Goal: Task Accomplishment & Management: Complete application form

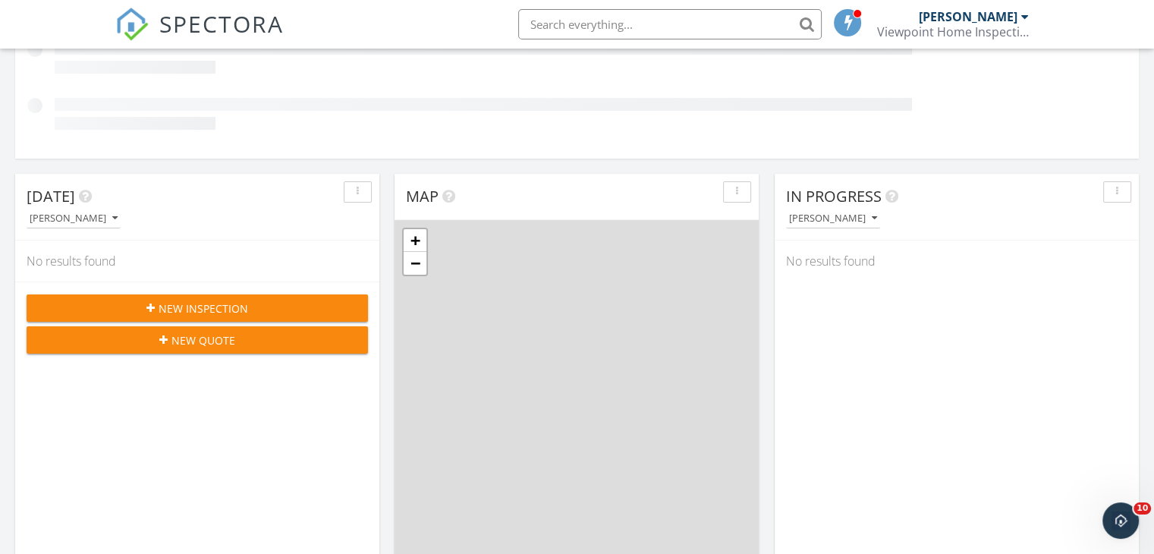
scroll to position [304, 0]
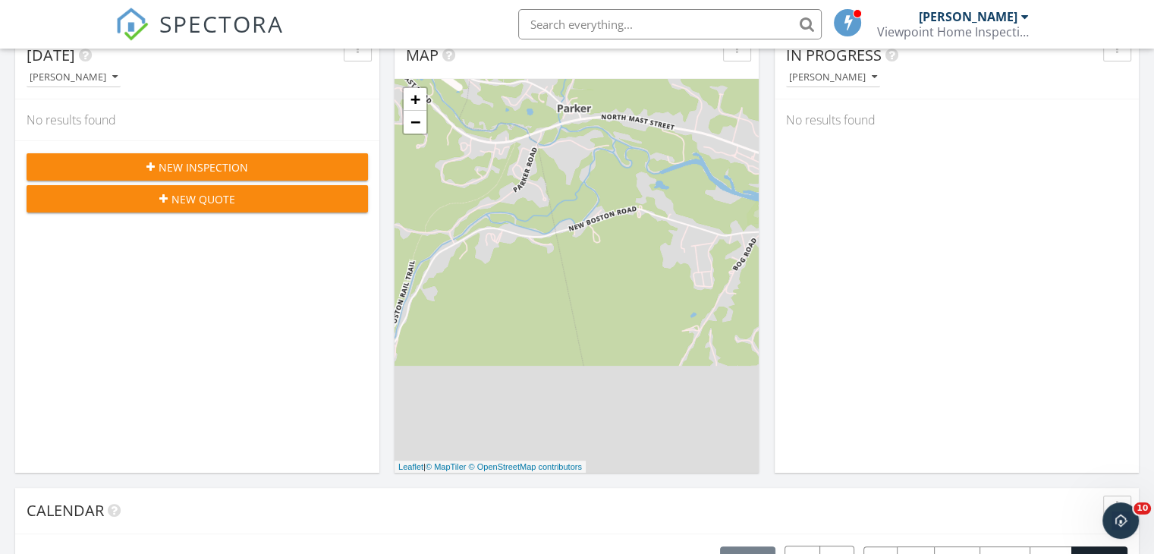
click at [197, 165] on span "New Inspection" at bounding box center [204, 167] width 90 height 16
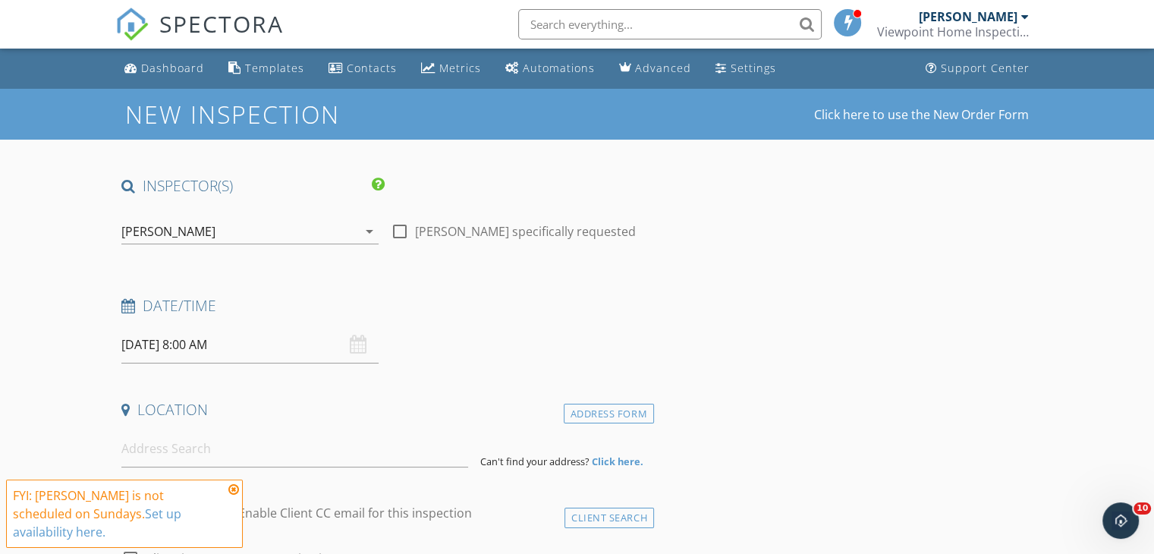
click at [231, 495] on icon at bounding box center [233, 489] width 11 height 12
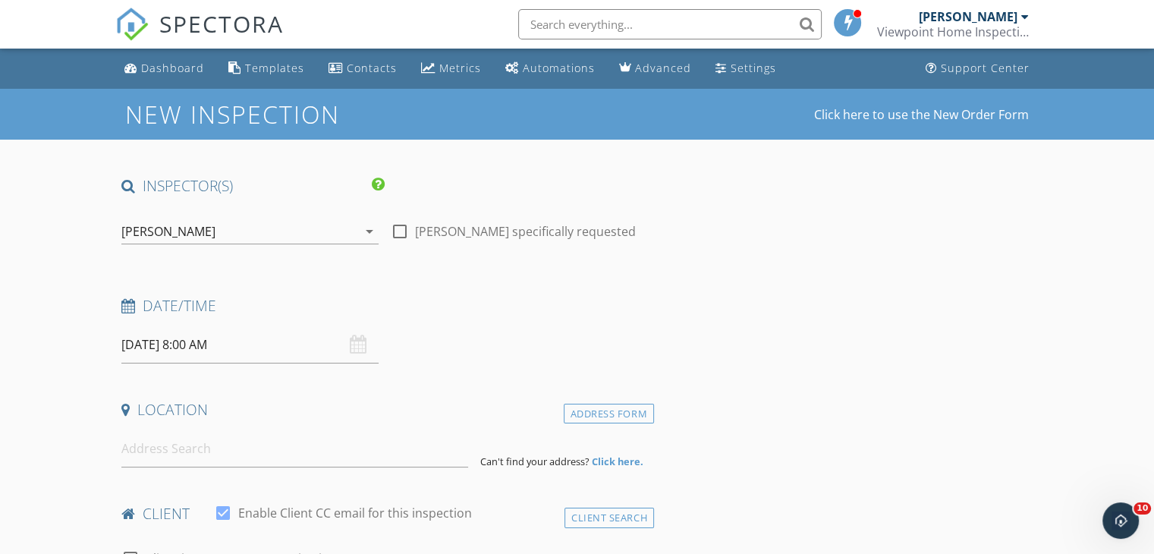
click at [248, 345] on input "09/28/2025 8:00 AM" at bounding box center [249, 344] width 257 height 37
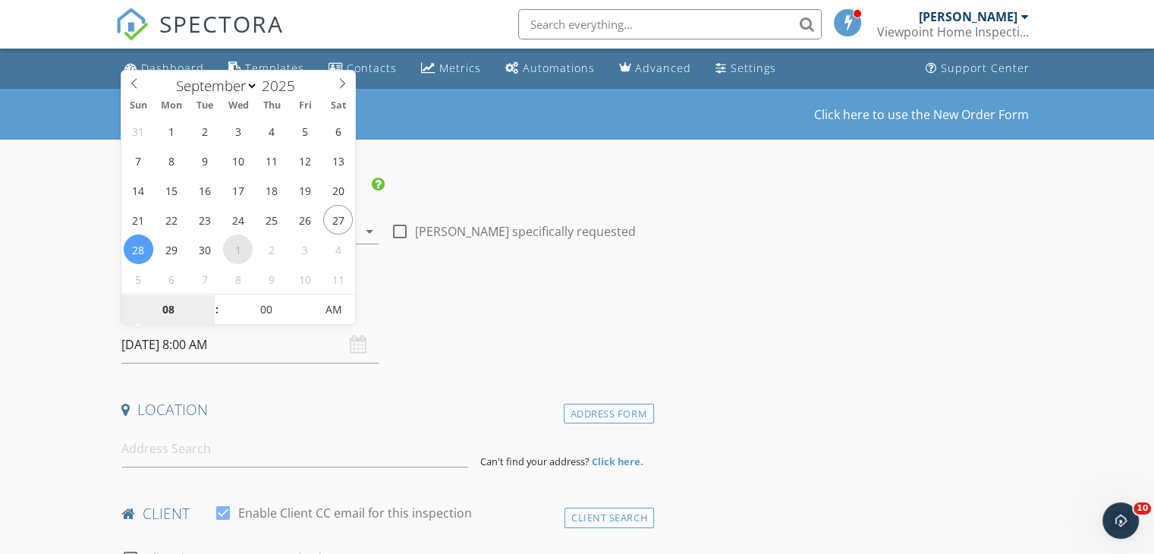
select select "9"
type input "10/01/2025 8:00 AM"
type input "09"
type input "10/01/2025 9:00 AM"
click at [209, 299] on span at bounding box center [209, 301] width 11 height 15
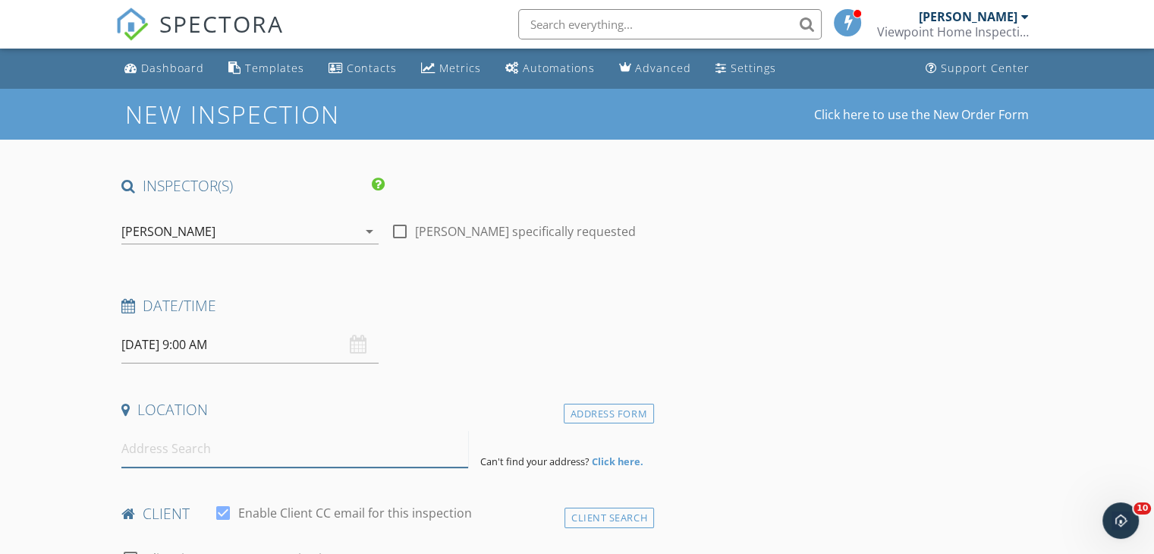
click at [156, 453] on input at bounding box center [294, 448] width 347 height 37
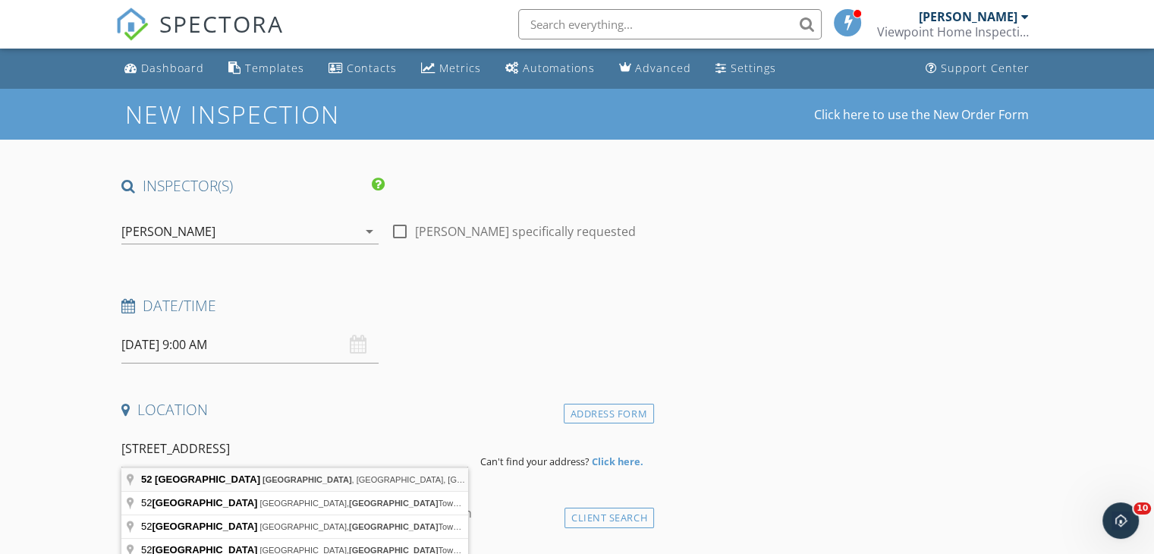
type input "52 East Side Road, Northfield, NH, USA"
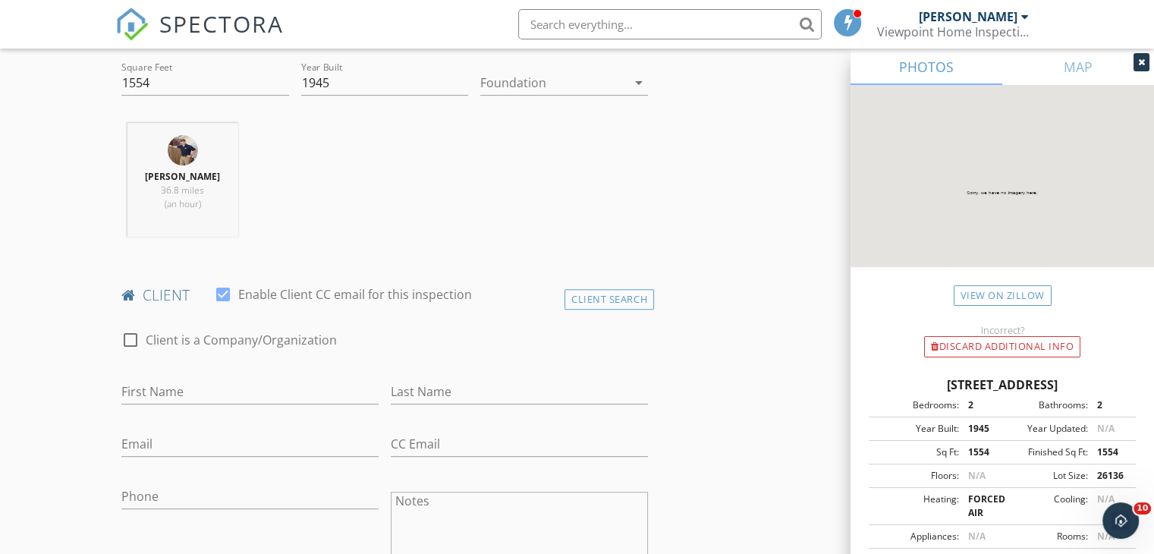
scroll to position [531, 0]
click at [258, 395] on input "First Name" at bounding box center [249, 389] width 257 height 25
type input "Chris"
type input "H"
type input "Johnson"
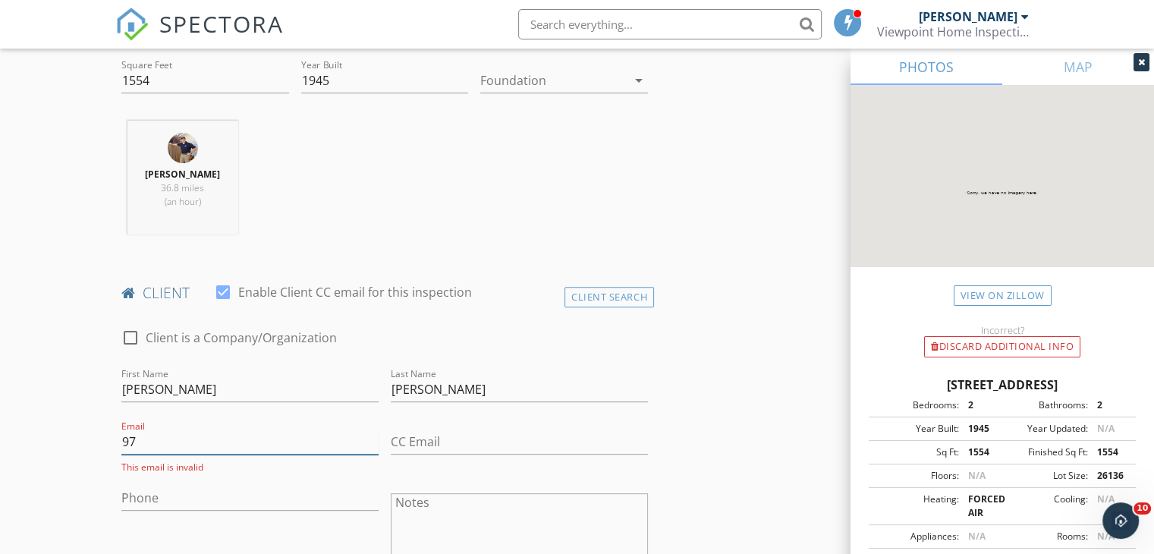
type input "9"
type input "[EMAIL_ADDRESS][DOMAIN_NAME]"
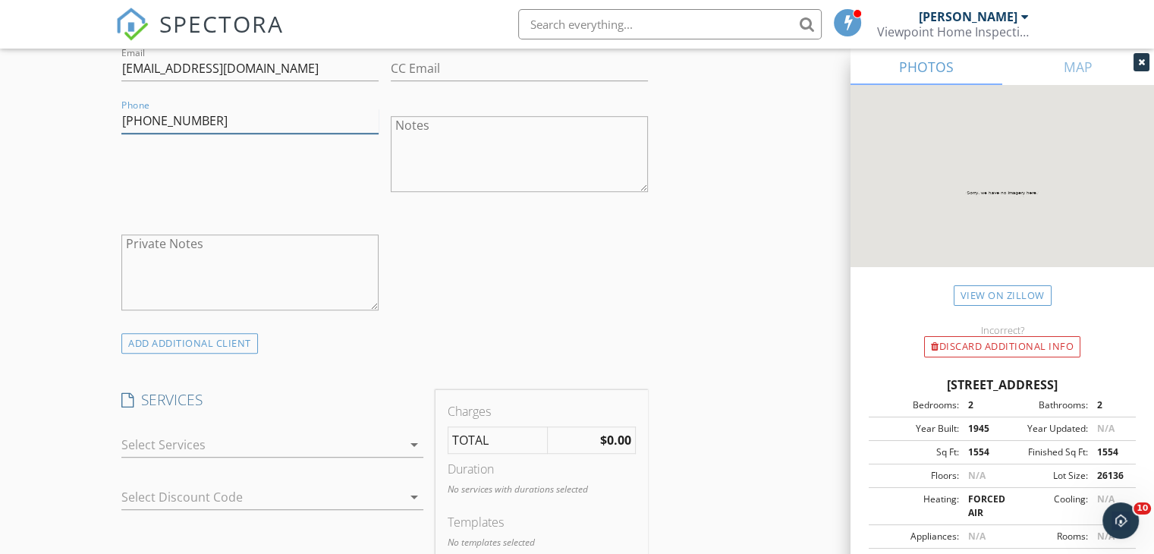
scroll to position [911, 0]
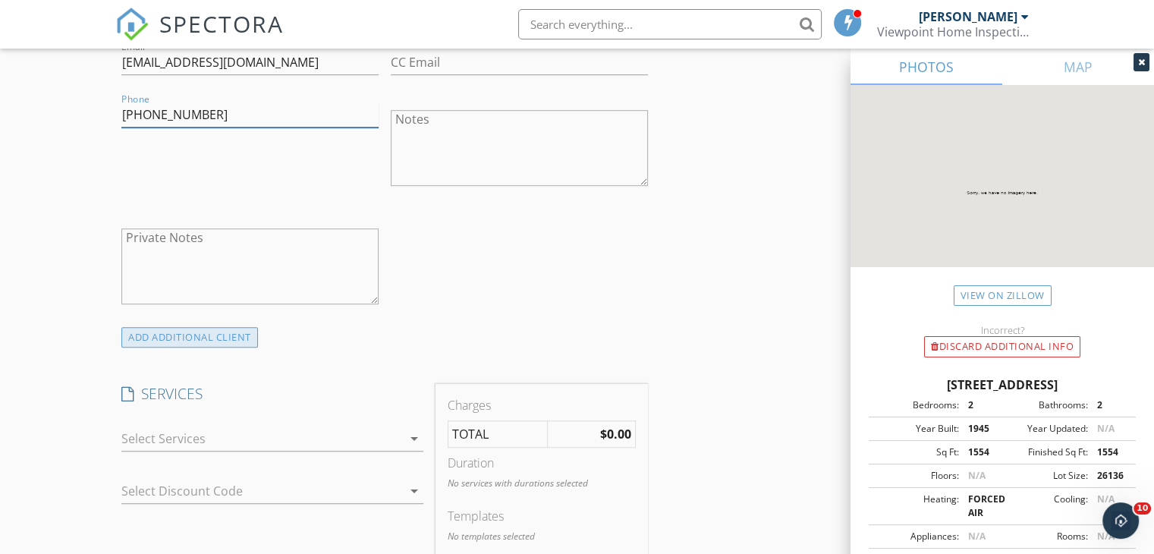
type input "[PHONE_NUMBER]"
click at [216, 338] on div "ADD ADDITIONAL client" at bounding box center [189, 337] width 137 height 20
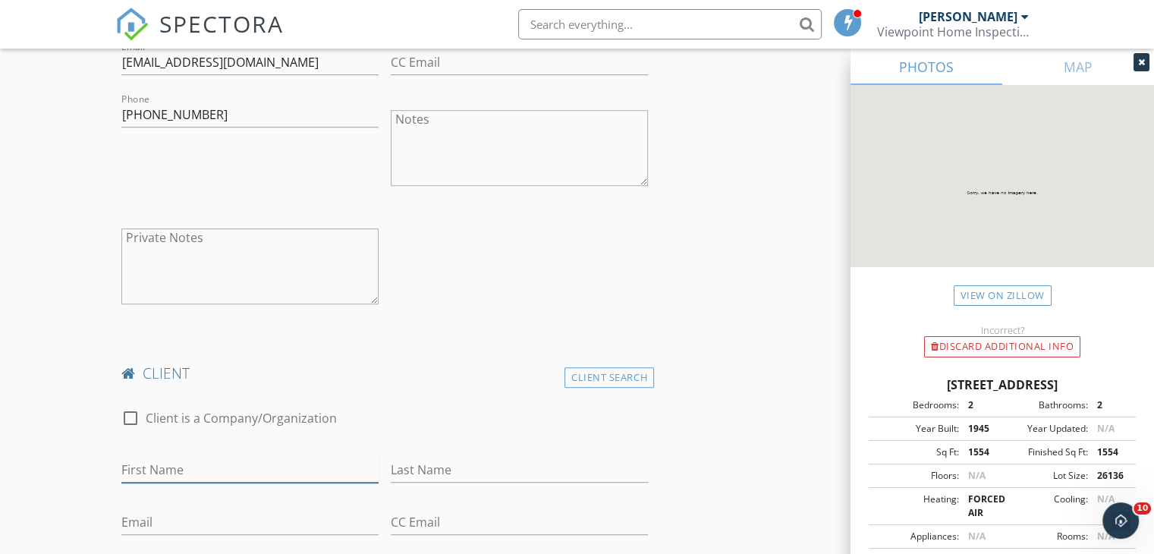
click at [165, 462] on input "First Name" at bounding box center [249, 470] width 257 height 25
type input "[PERSON_NAME]"
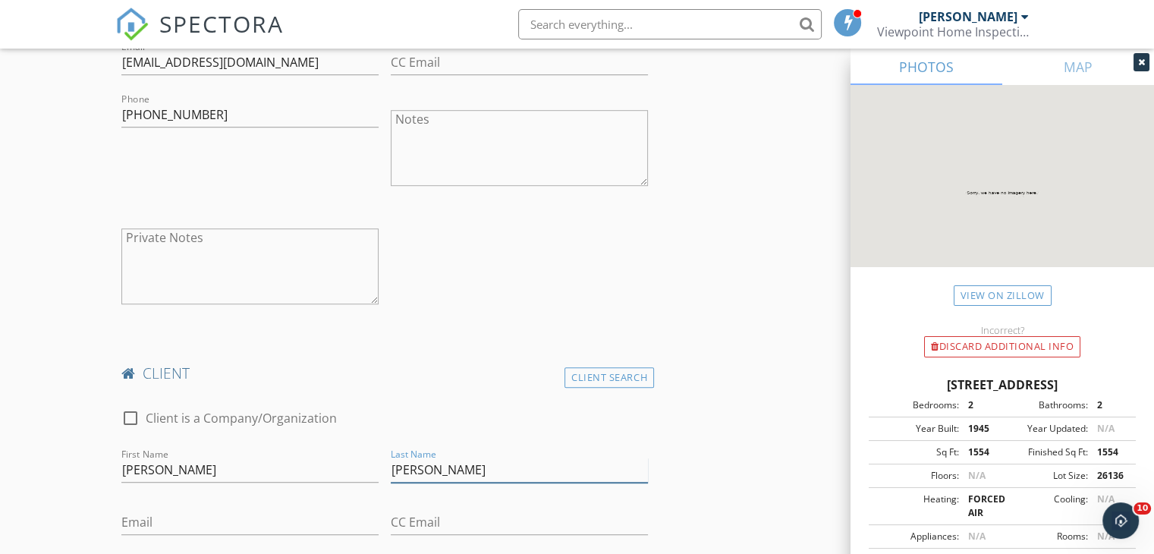
type input "[PERSON_NAME]"
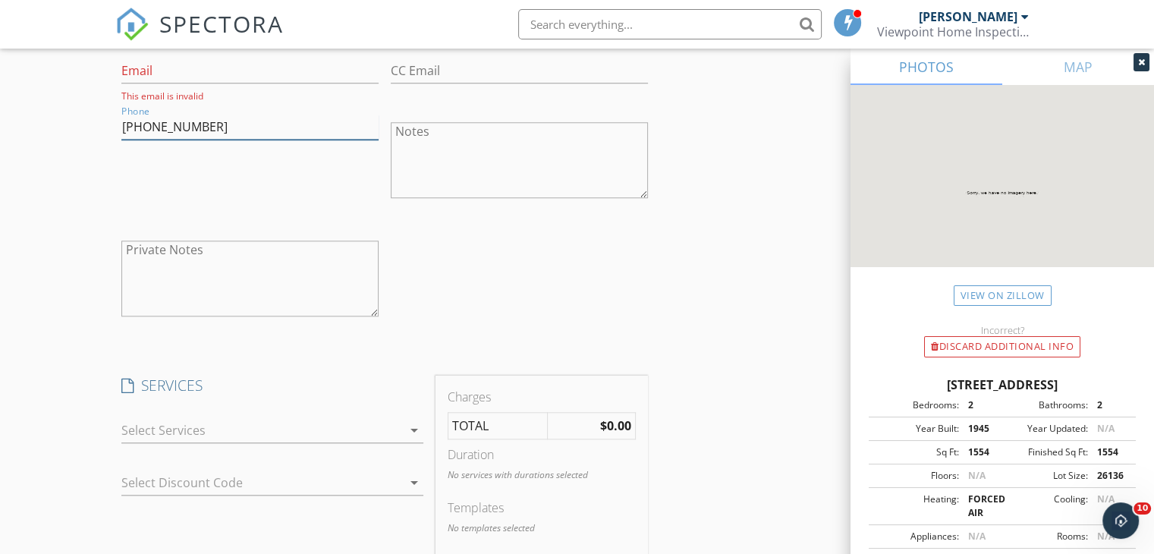
scroll to position [1438, 0]
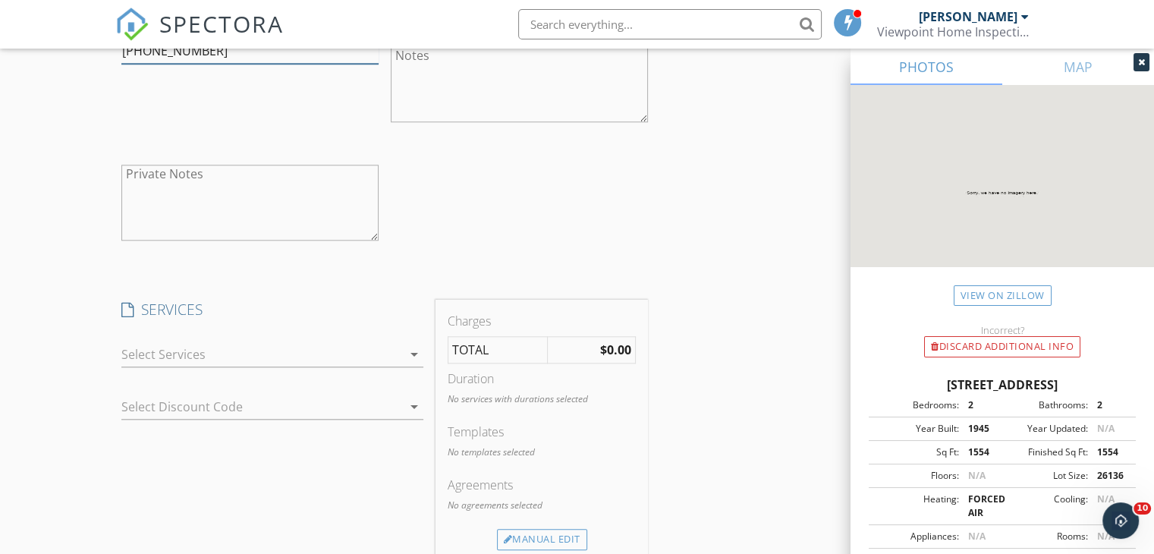
type input "[PHONE_NUMBER]"
click at [185, 350] on div at bounding box center [261, 354] width 281 height 24
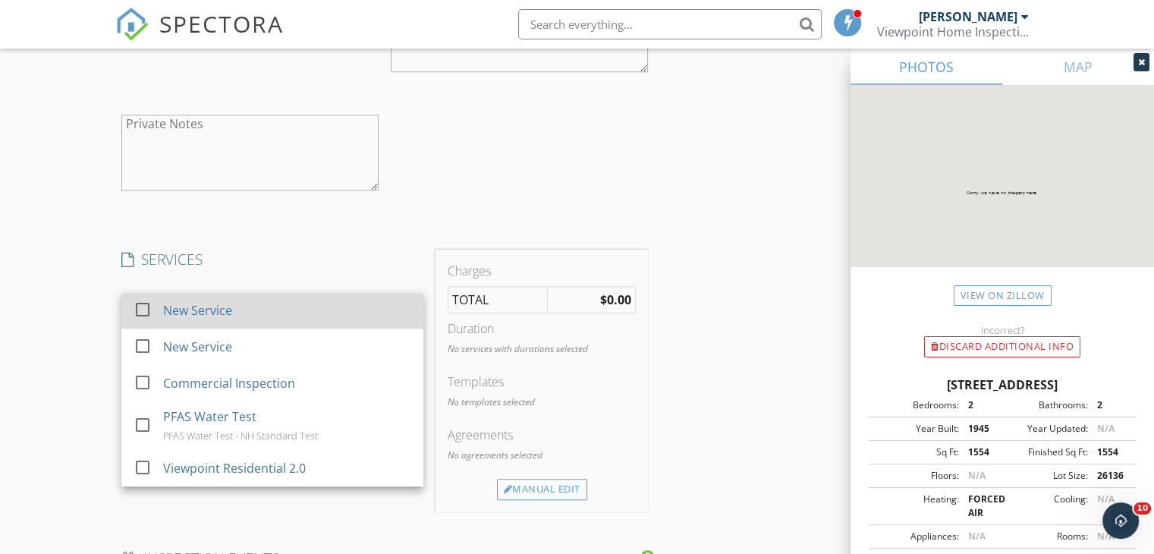
scroll to position [1514, 0]
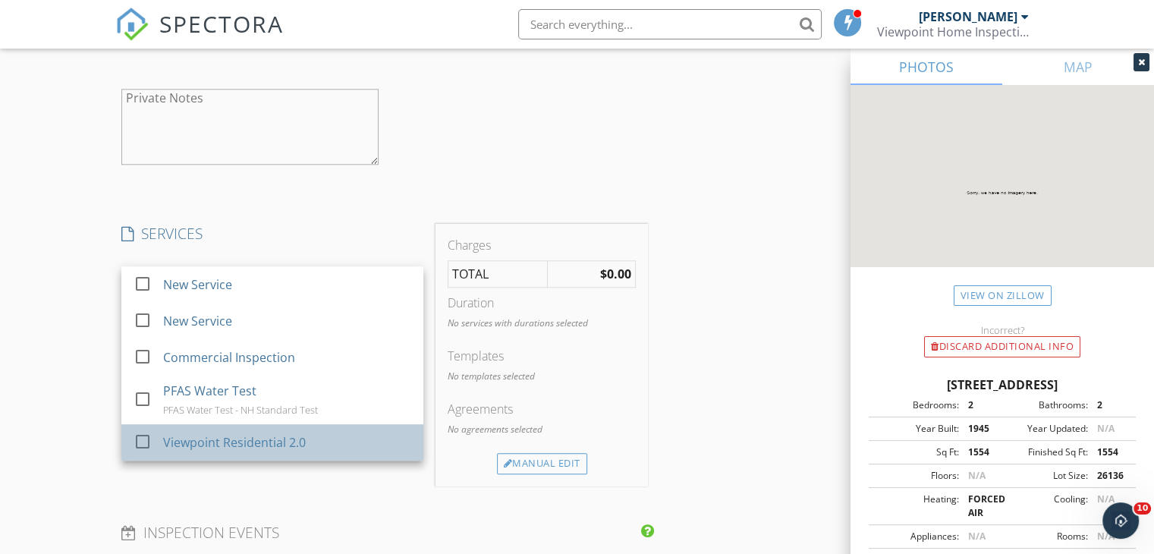
click at [207, 436] on div "Viewpoint Residential 2.0" at bounding box center [234, 442] width 143 height 18
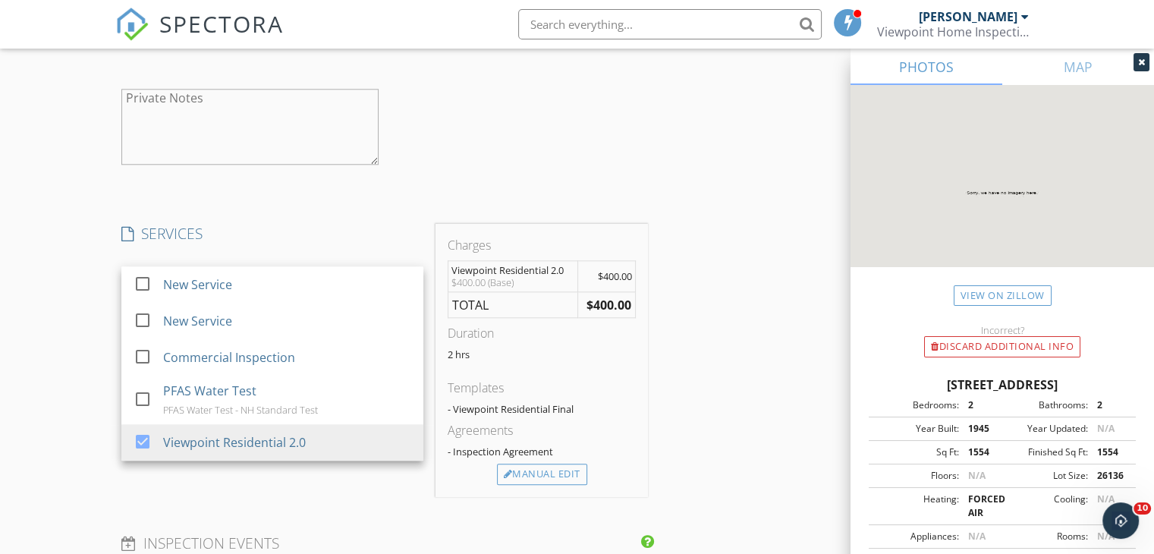
click at [282, 470] on div "SERVICES check_box_outline_blank New Service check_box_outline_blank New Servic…" at bounding box center [272, 360] width 314 height 273
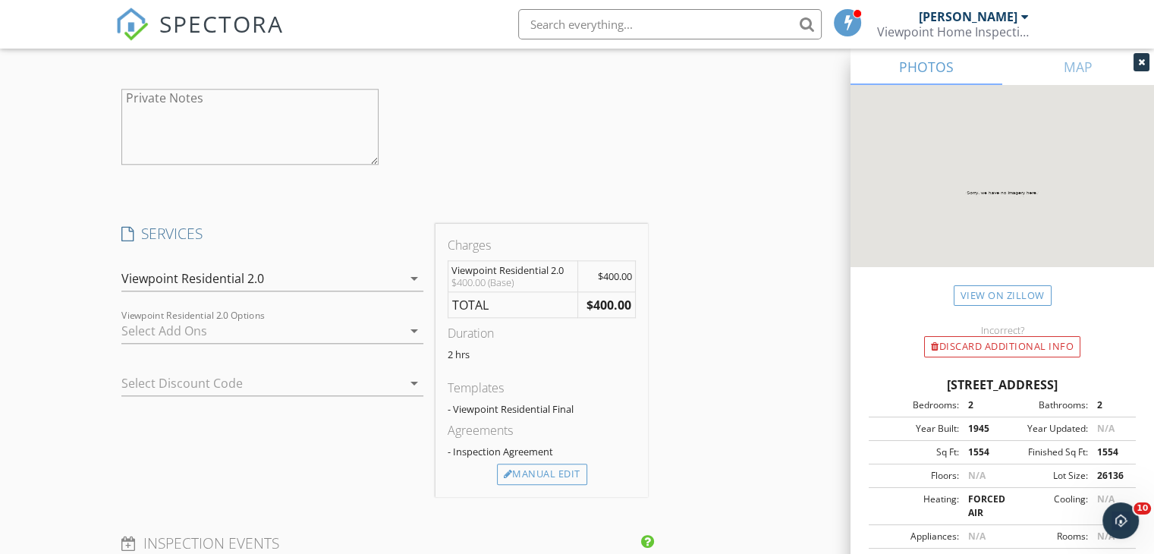
click at [319, 328] on div at bounding box center [261, 331] width 281 height 24
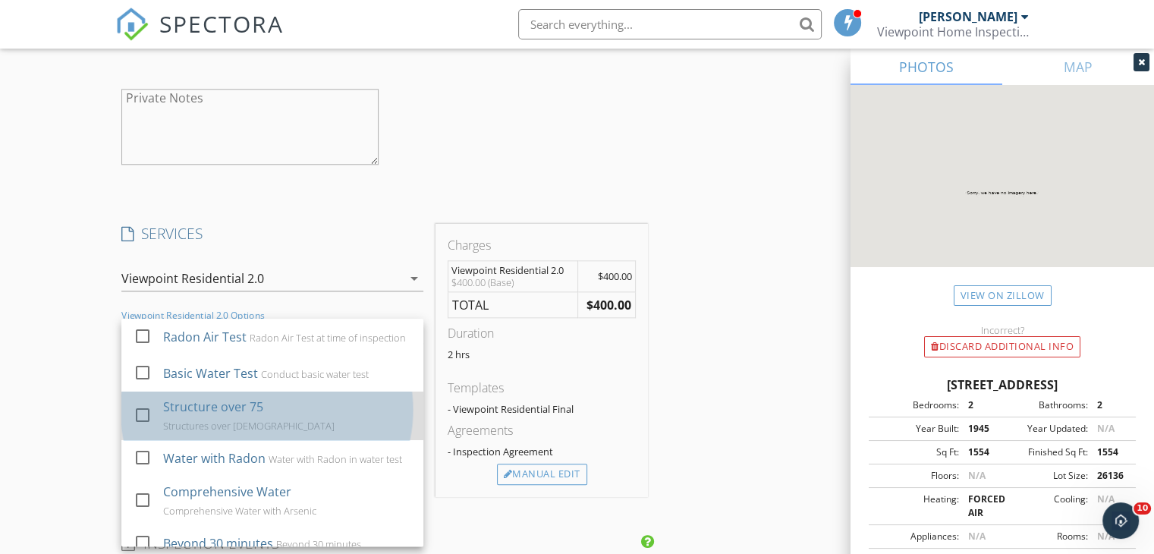
click at [254, 414] on div "Structure over 75" at bounding box center [213, 407] width 100 height 18
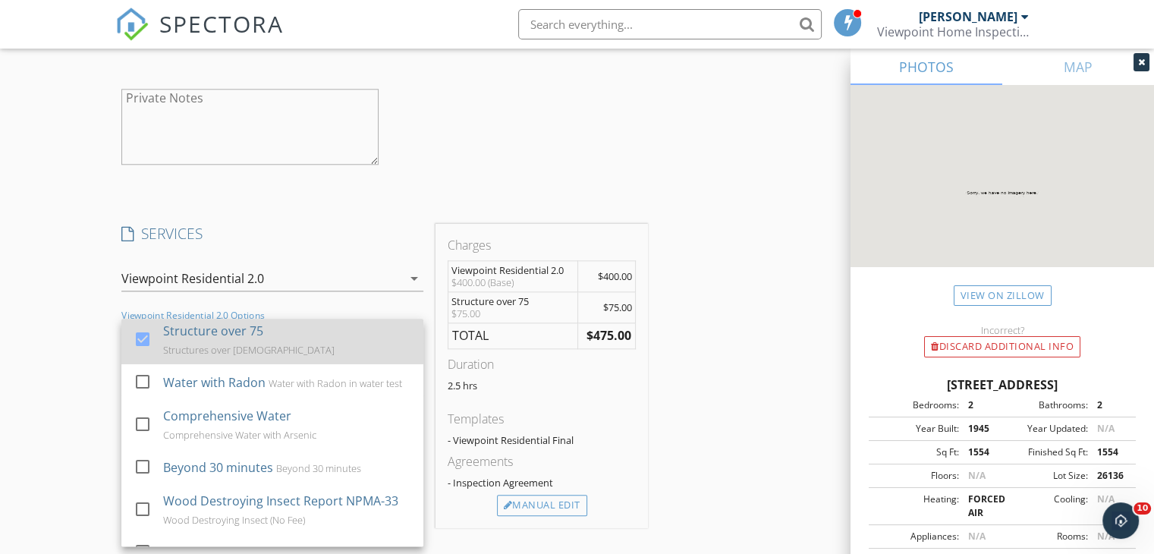
scroll to position [152, 0]
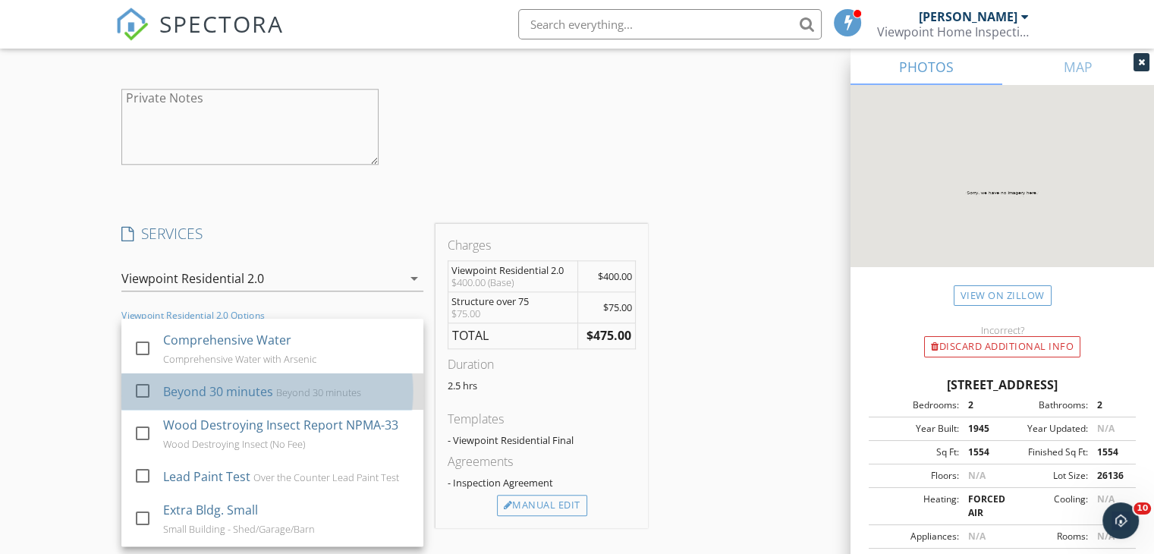
click at [256, 400] on div "Beyond 30 minutes" at bounding box center [218, 391] width 110 height 18
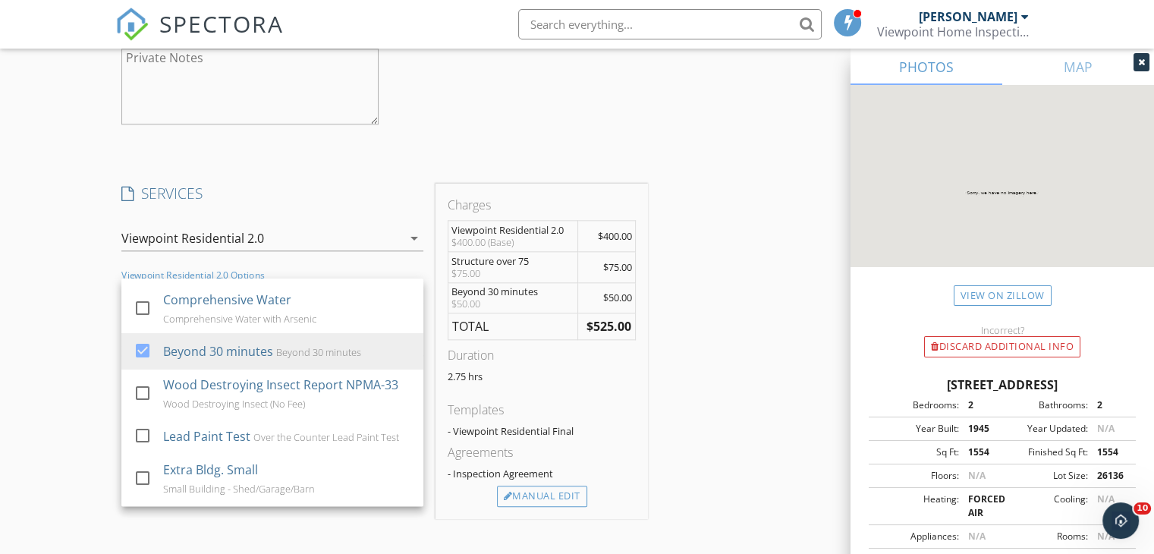
scroll to position [1590, 0]
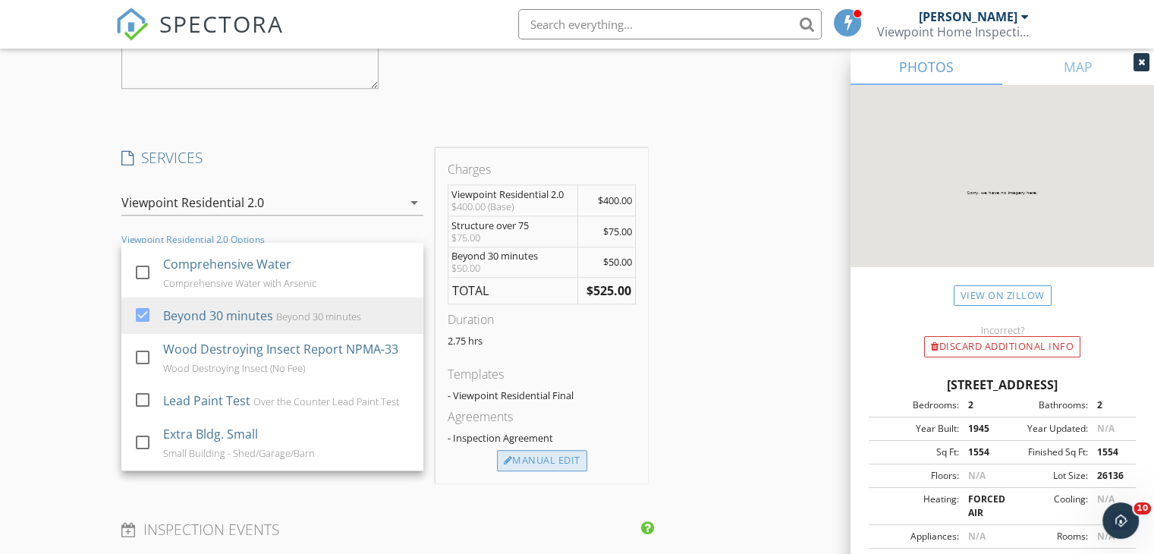
click at [555, 458] on div "Manual Edit" at bounding box center [542, 460] width 90 height 21
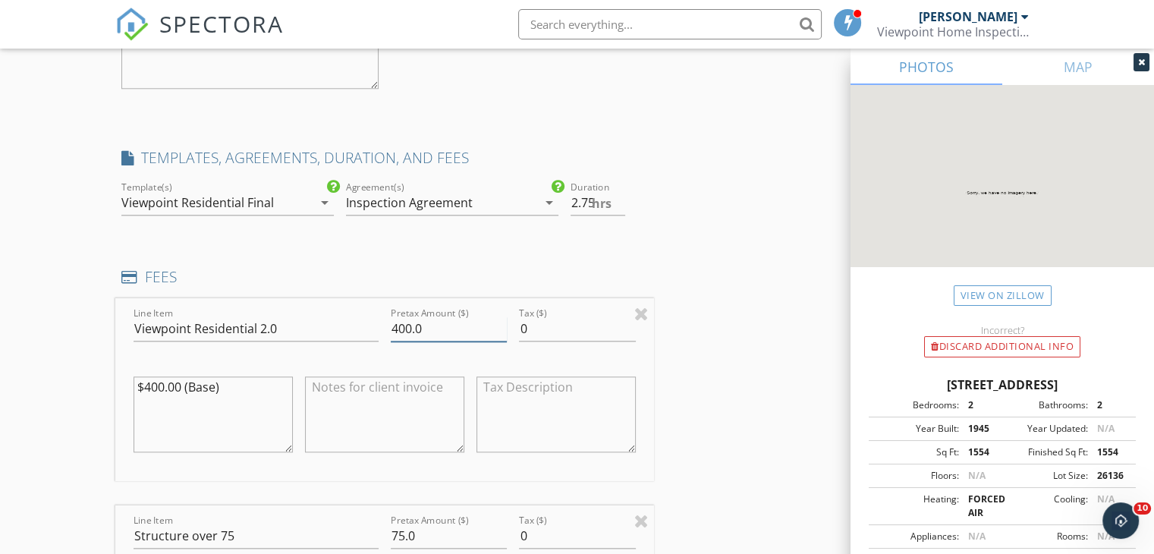
click at [399, 326] on input "400.0" at bounding box center [449, 328] width 116 height 25
type input "500.0"
click at [149, 384] on textarea "$400.00 (Base)" at bounding box center [213, 414] width 159 height 76
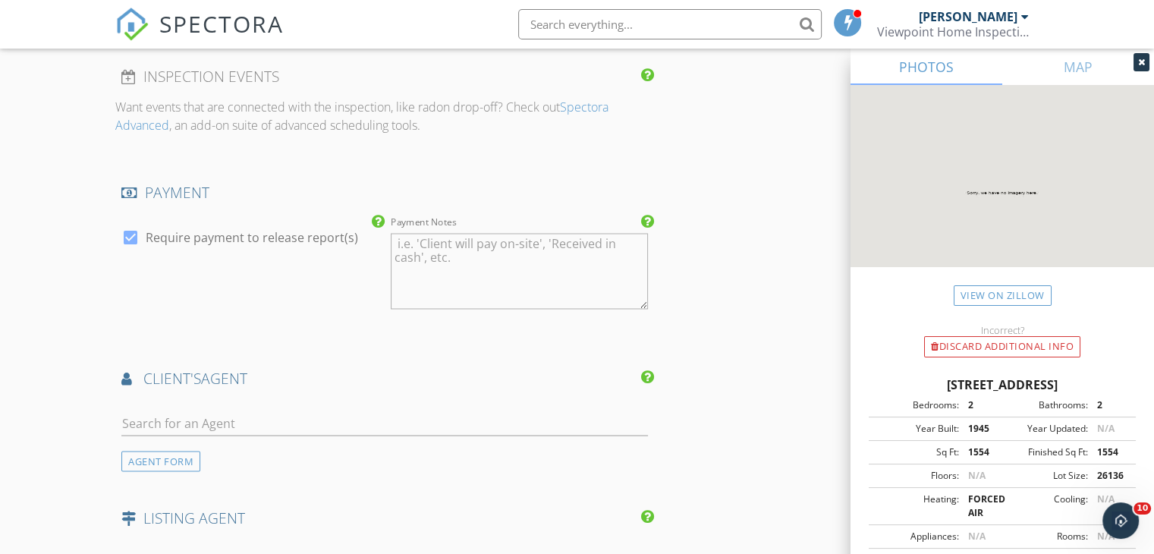
scroll to position [2576, 0]
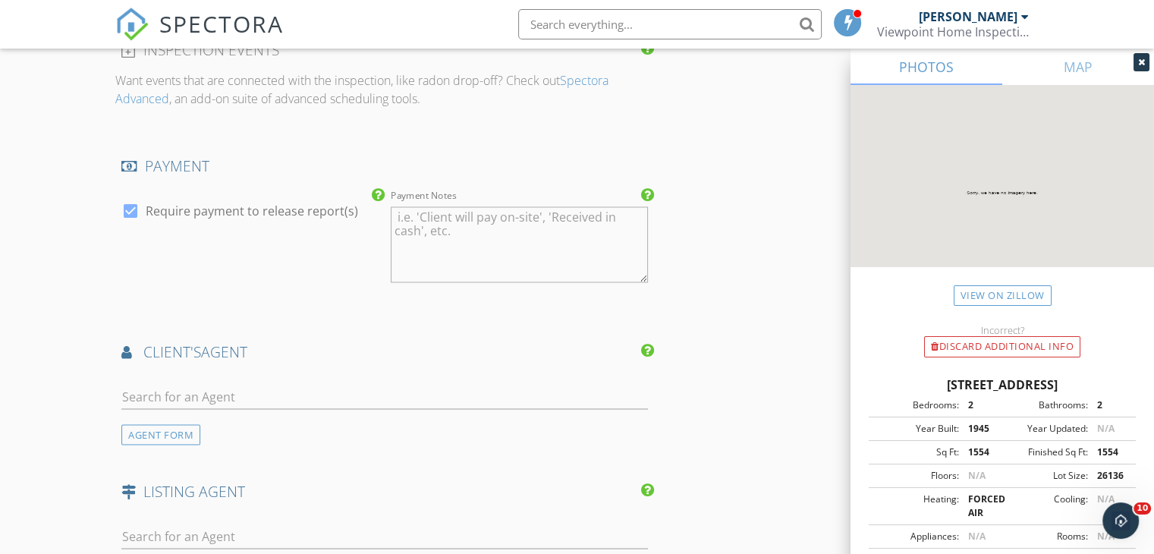
type textarea "$500.00 (Base)"
click at [166, 395] on input "text" at bounding box center [384, 396] width 527 height 25
type input "Joya"
click at [182, 428] on div "Joya Dennehy Realty One Group" at bounding box center [212, 429] width 94 height 30
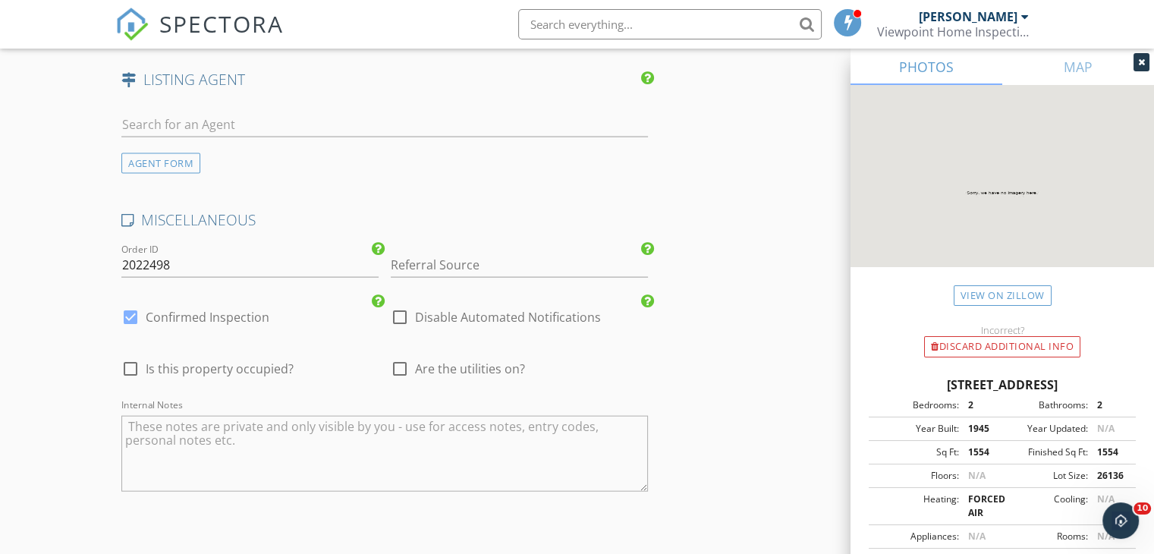
scroll to position [3335, 0]
click at [400, 359] on div at bounding box center [400, 367] width 26 height 26
checkbox input "true"
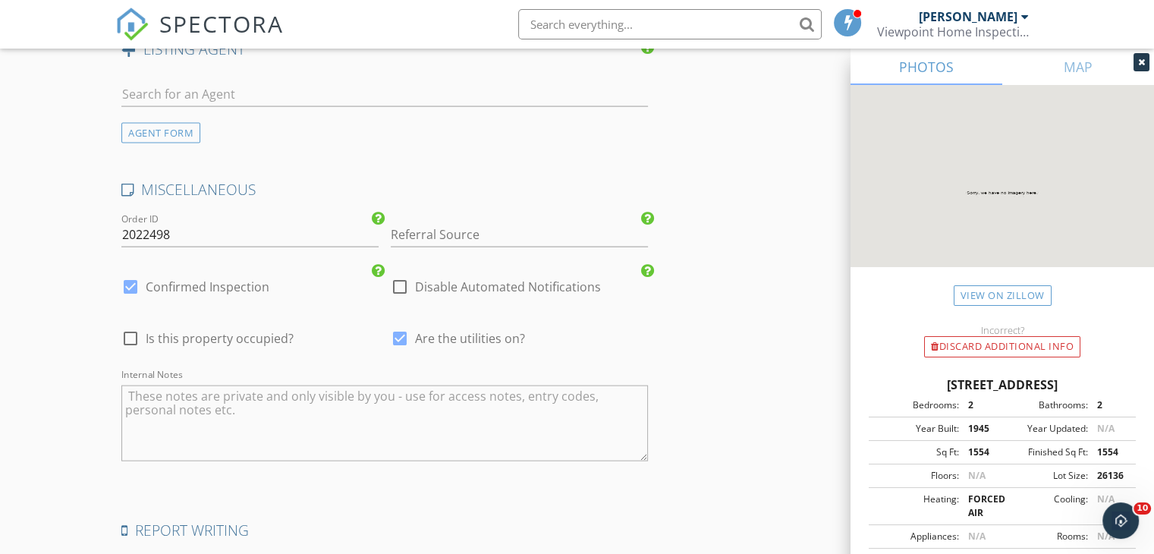
scroll to position [3560, 0]
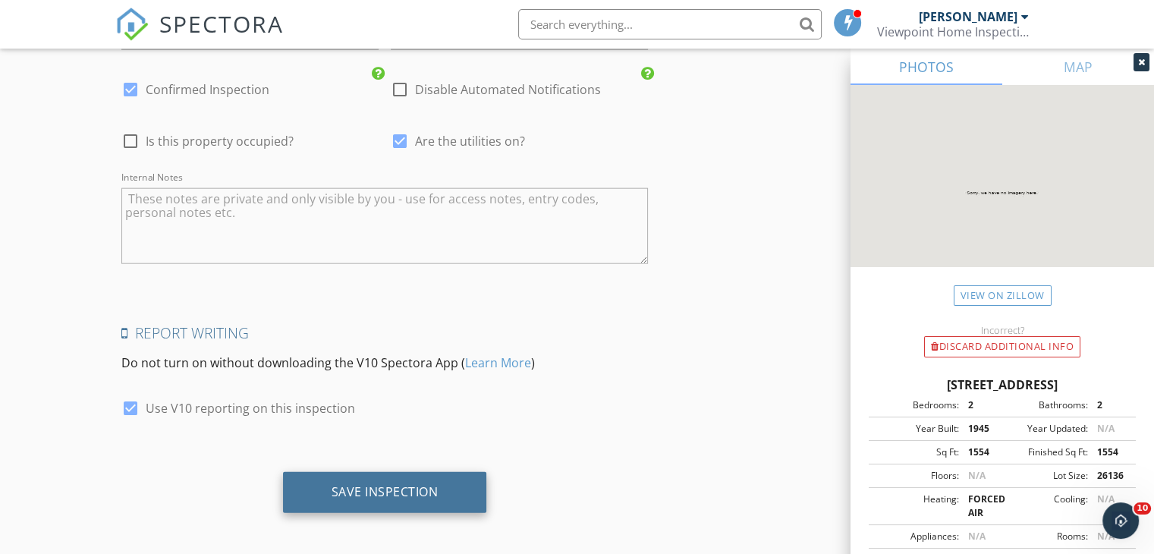
click at [383, 484] on div "Save Inspection" at bounding box center [385, 491] width 107 height 15
